Goal: Task Accomplishment & Management: Use online tool/utility

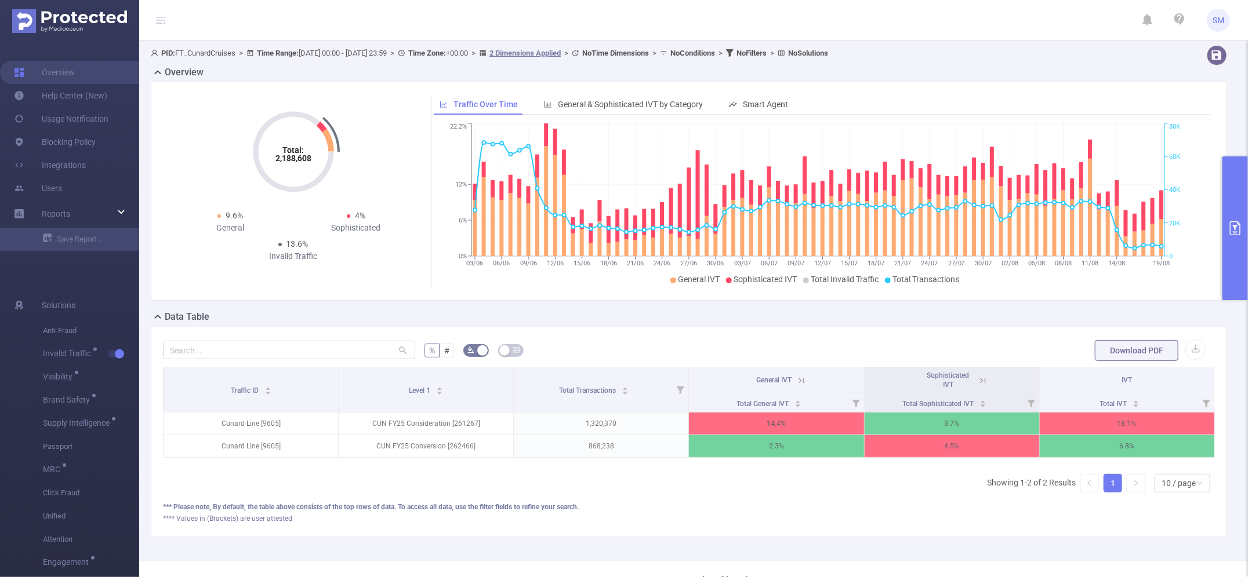
click at [1230, 224] on icon "primary" at bounding box center [1235, 228] width 10 height 14
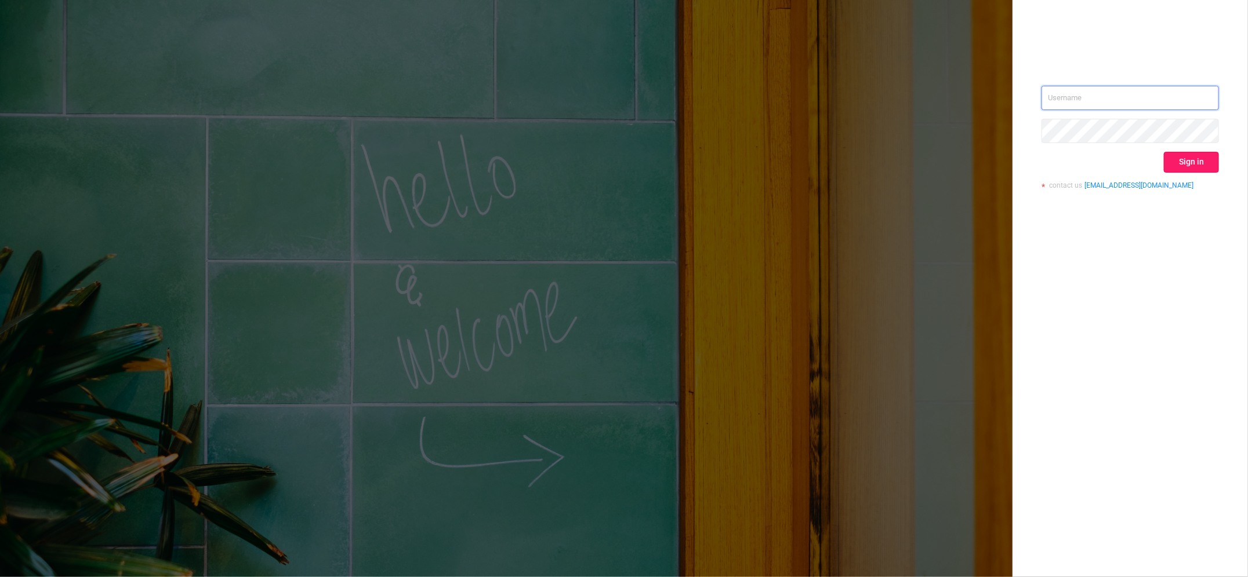
type input "[PERSON_NAME][EMAIL_ADDRESS][DOMAIN_NAME]"
click at [1187, 154] on button "Sign in" at bounding box center [1191, 162] width 55 height 21
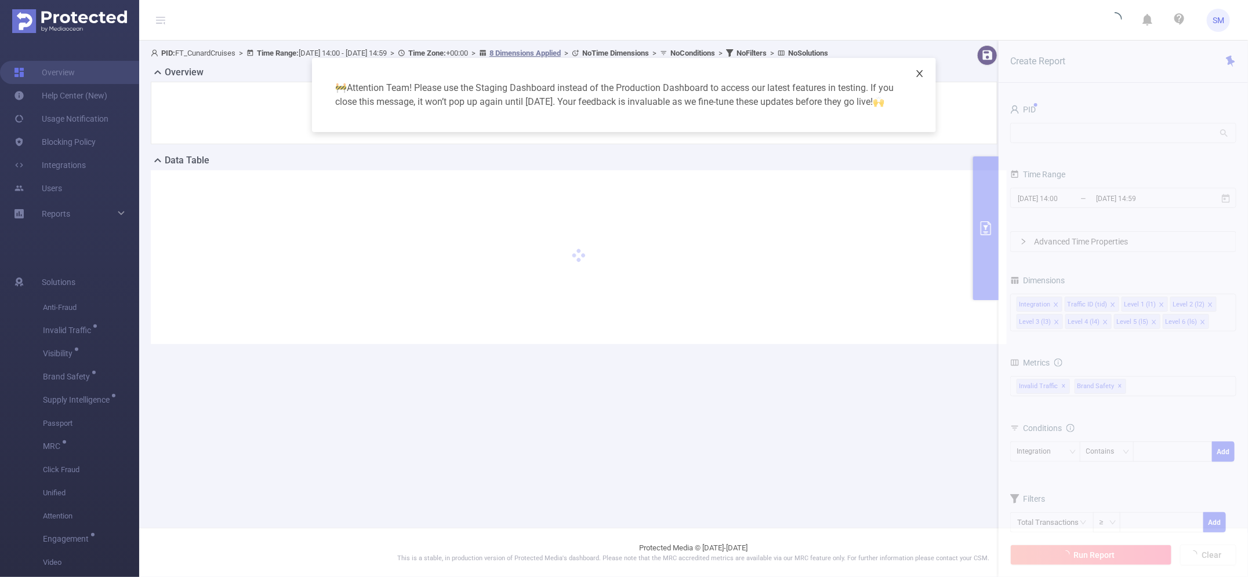
click at [922, 71] on icon "icon: close" at bounding box center [919, 73] width 9 height 9
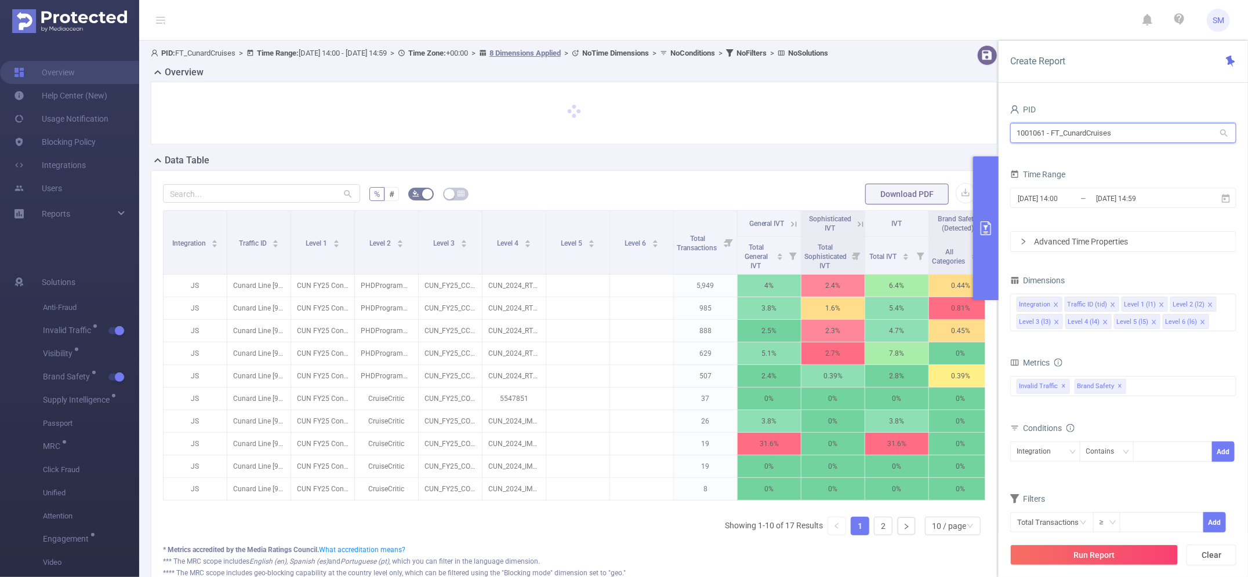
drag, startPoint x: 1126, startPoint y: 132, endPoint x: 917, endPoint y: 117, distance: 209.9
click at [917, 117] on section "PID: FT_CunardCruises > Time Range: 2025-08-22 14:00 - 2025-08-22 14:59 > Time …" at bounding box center [693, 340] width 1109 height 598
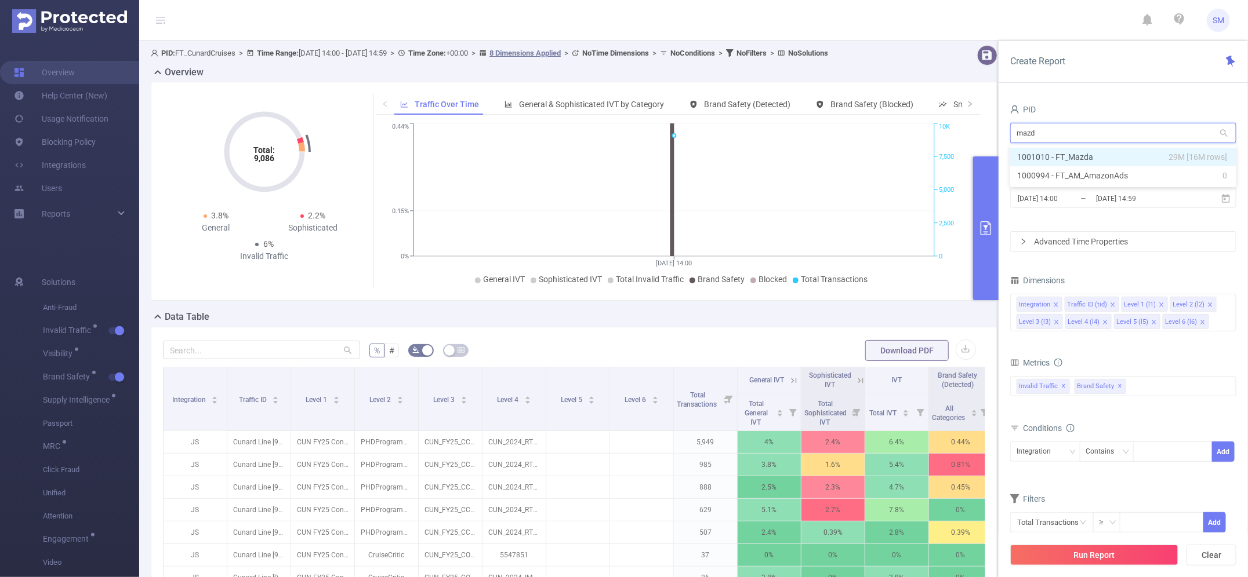
type input "mazda"
click at [1105, 150] on li "1001010 - FT_Mazda 29M [16M rows]" at bounding box center [1123, 157] width 226 height 19
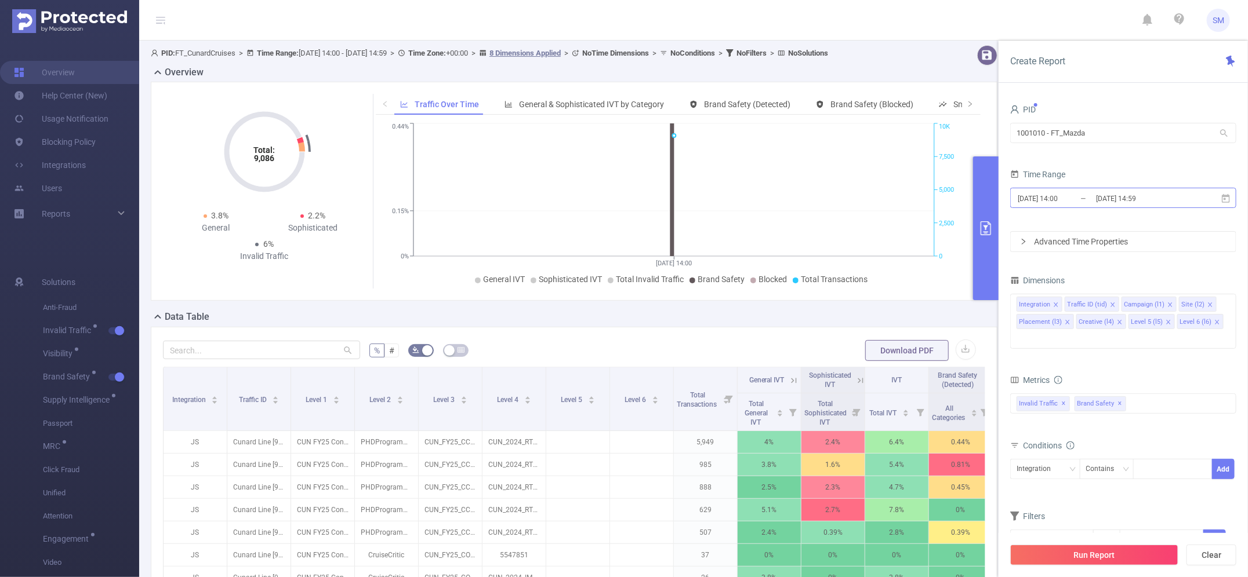
click at [1169, 200] on input "2025-08-22 14:59" at bounding box center [1142, 199] width 94 height 16
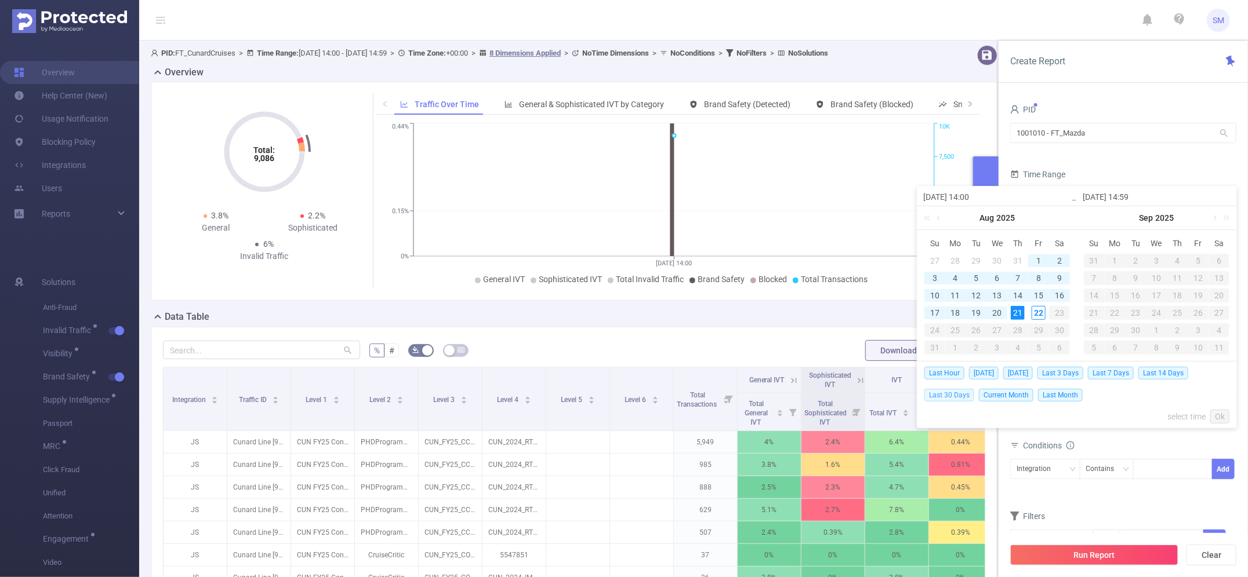
click at [962, 396] on span "Last 30 Days" at bounding box center [949, 395] width 50 height 13
type input "2025-07-23 00:00"
type input "2025-08-21 23:59"
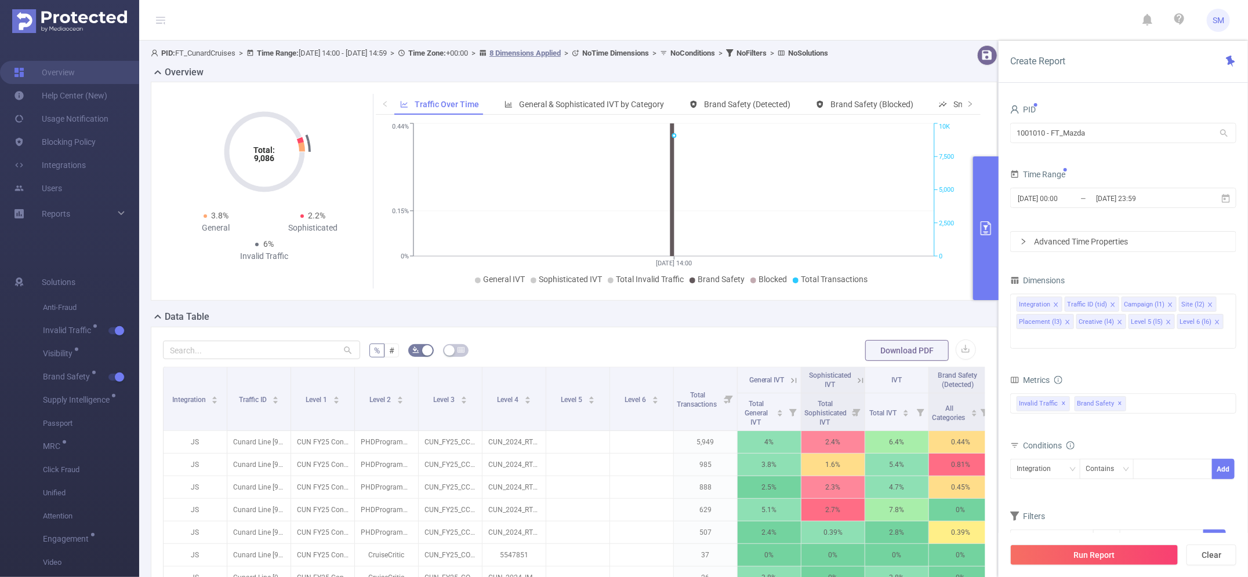
click at [1136, 410] on div "total Total General IVT Data Centers Disclosed Bots Known Crawlers Irregular Ac…" at bounding box center [1123, 411] width 226 height 34
click at [1215, 322] on icon "icon: close" at bounding box center [1217, 322] width 6 height 6
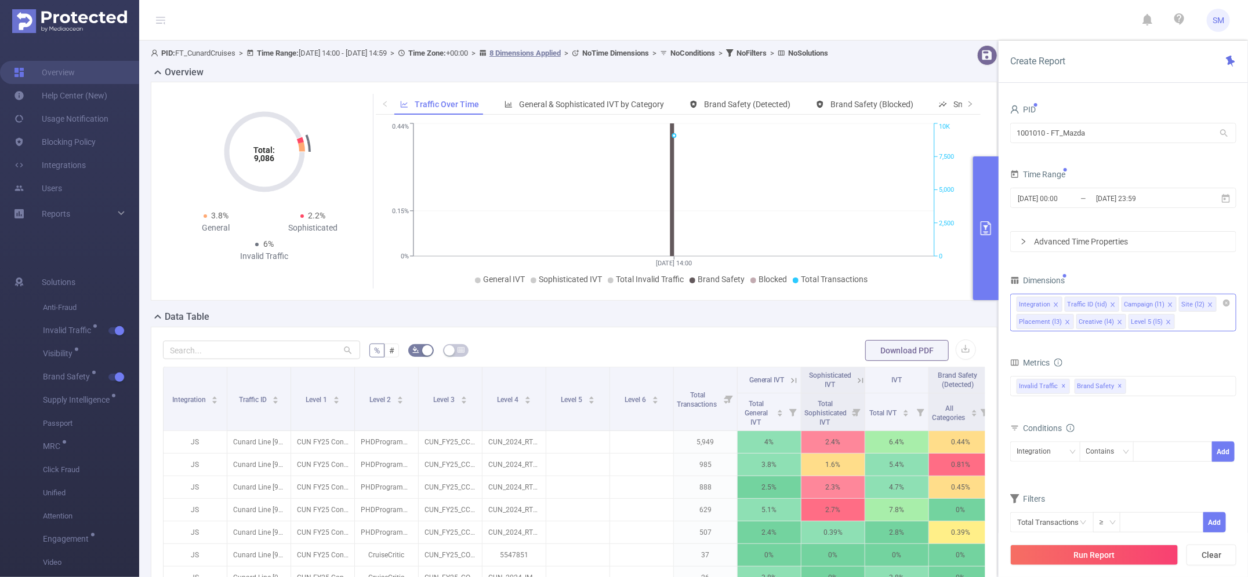
click at [1166, 322] on icon "icon: close" at bounding box center [1168, 322] width 6 height 6
click at [1163, 351] on form "Dimensions Integration Traffic ID (tid) Campaign (l1) Site (l2) Placement (l3) …" at bounding box center [1123, 410] width 226 height 275
click at [1118, 386] on span "✕" at bounding box center [1120, 387] width 5 height 14
click at [1128, 401] on div "total Total General IVT Data Centers Disclosed Bots Known Crawlers Irregular Ac…" at bounding box center [1123, 393] width 226 height 34
click at [1149, 558] on button "Run Report" at bounding box center [1094, 555] width 168 height 21
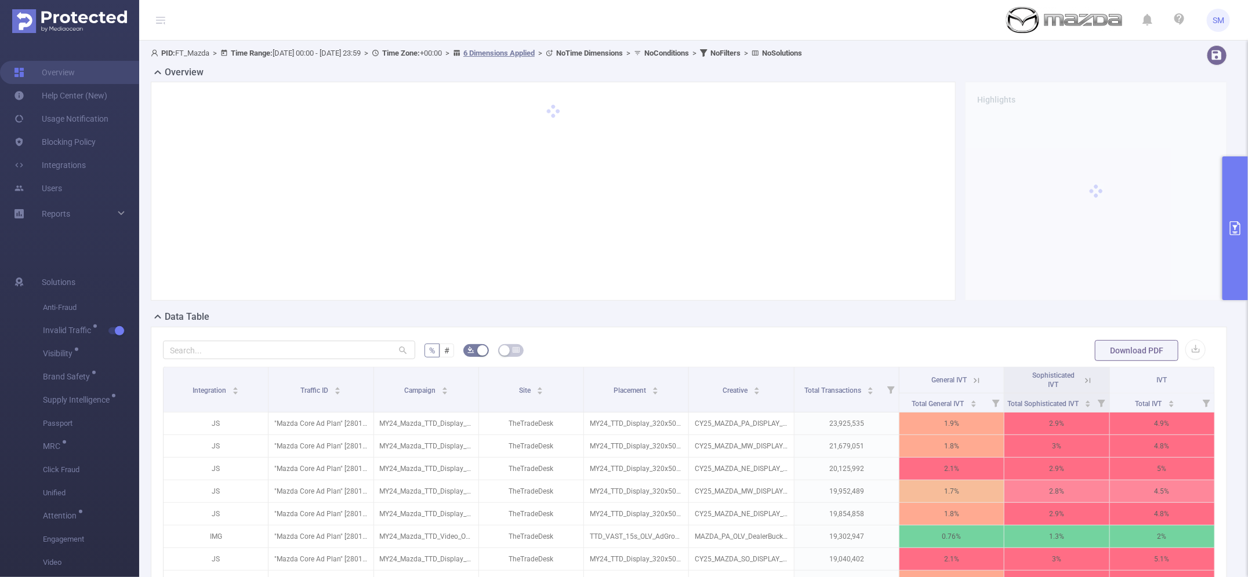
click at [1077, 61] on div "PID: FT_Mazda > Time Range: 2025-07-23 00:00 - 2025-08-21 23:59 > Time Zone: +0…" at bounding box center [643, 55] width 995 height 20
